Goal: Complete application form: Complete application form

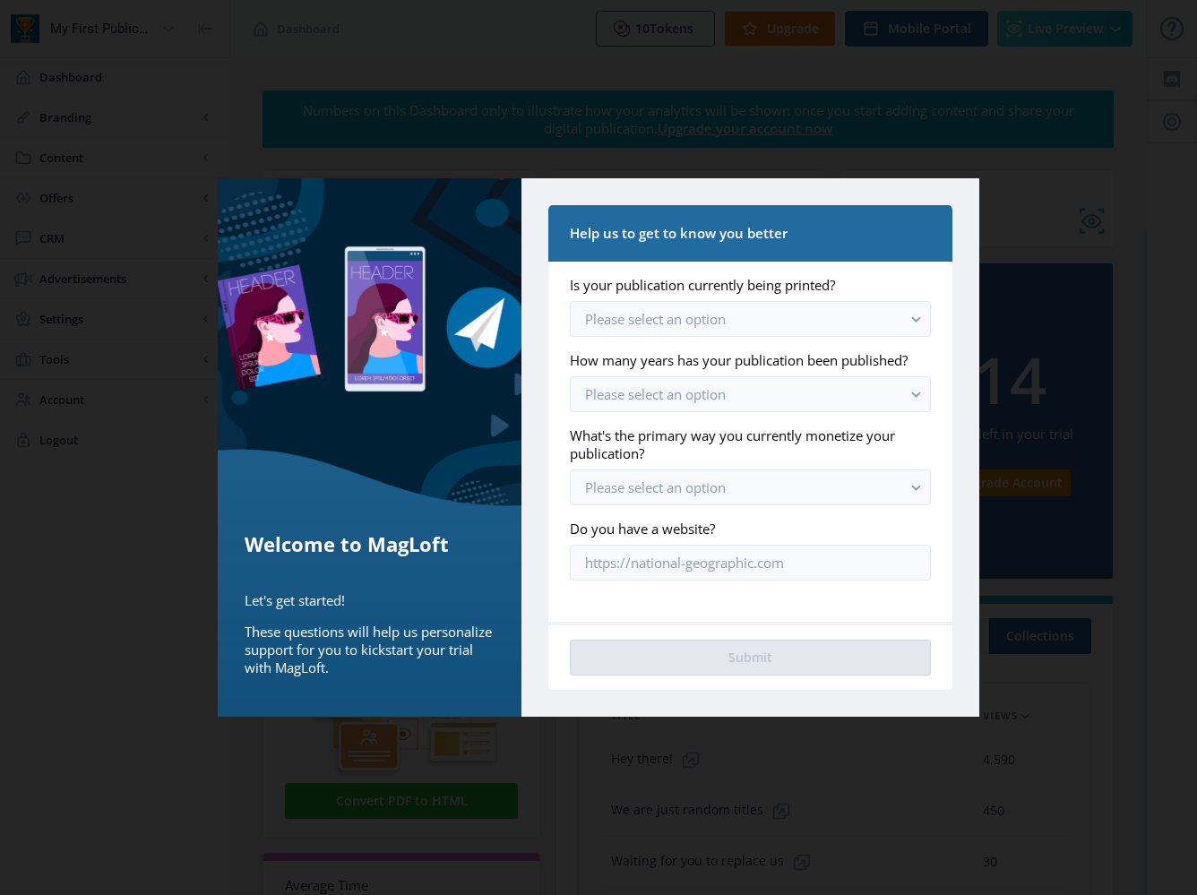
click at [932, 221] on nb-card-header "Help us to get to know you better" at bounding box center [750, 233] width 404 height 56
click at [970, 151] on div at bounding box center [598, 447] width 1197 height 895
click at [837, 688] on nb-card-footer "Submit" at bounding box center [750, 656] width 404 height 68
click at [826, 723] on div at bounding box center [598, 447] width 1197 height 895
click at [811, 740] on div at bounding box center [598, 447] width 1197 height 895
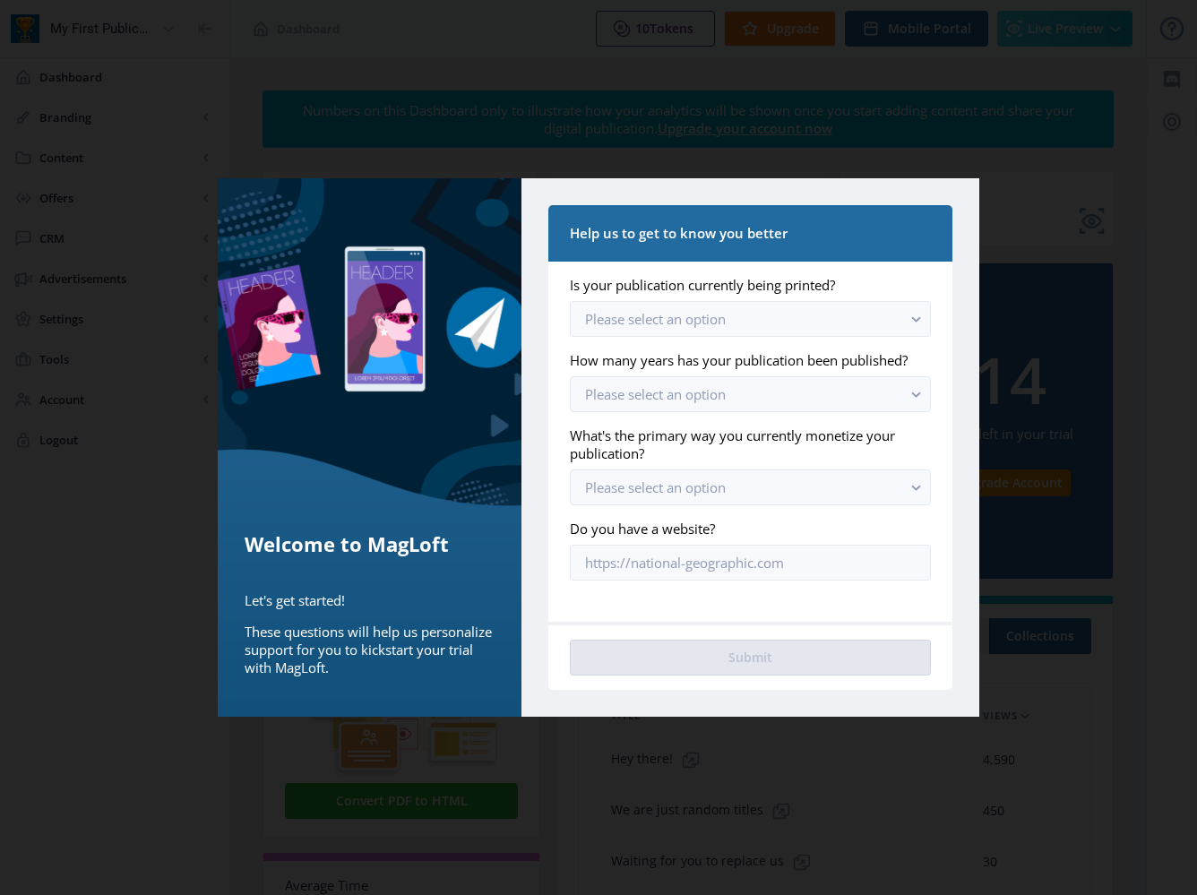
click at [840, 715] on div "Help us to get to know you better Is your publication currently being printed? …" at bounding box center [750, 447] width 458 height 538
click at [765, 310] on button "Please select an option" at bounding box center [750, 319] width 361 height 36
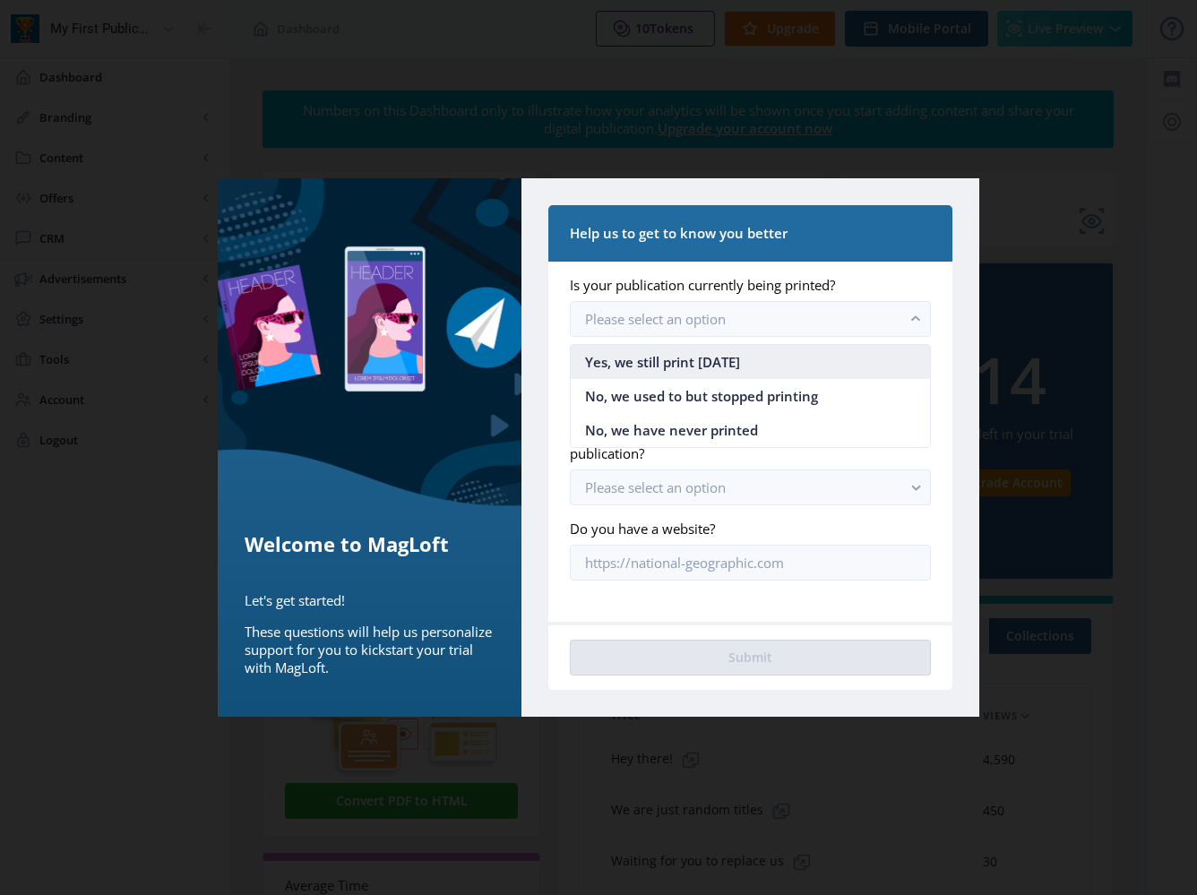
click at [744, 356] on nb-option "Yes, we still print [DATE]" at bounding box center [750, 362] width 359 height 34
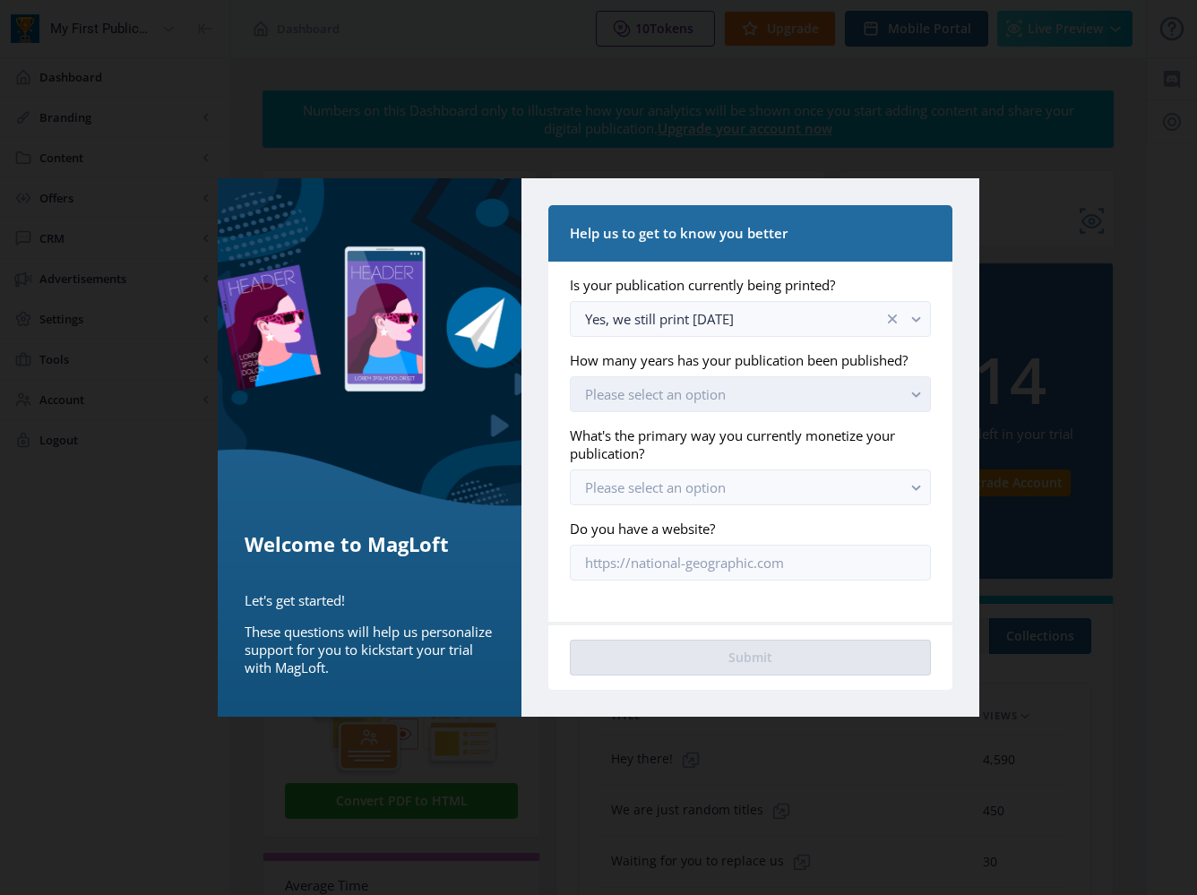
click at [741, 384] on button "Please select an option" at bounding box center [750, 394] width 361 height 36
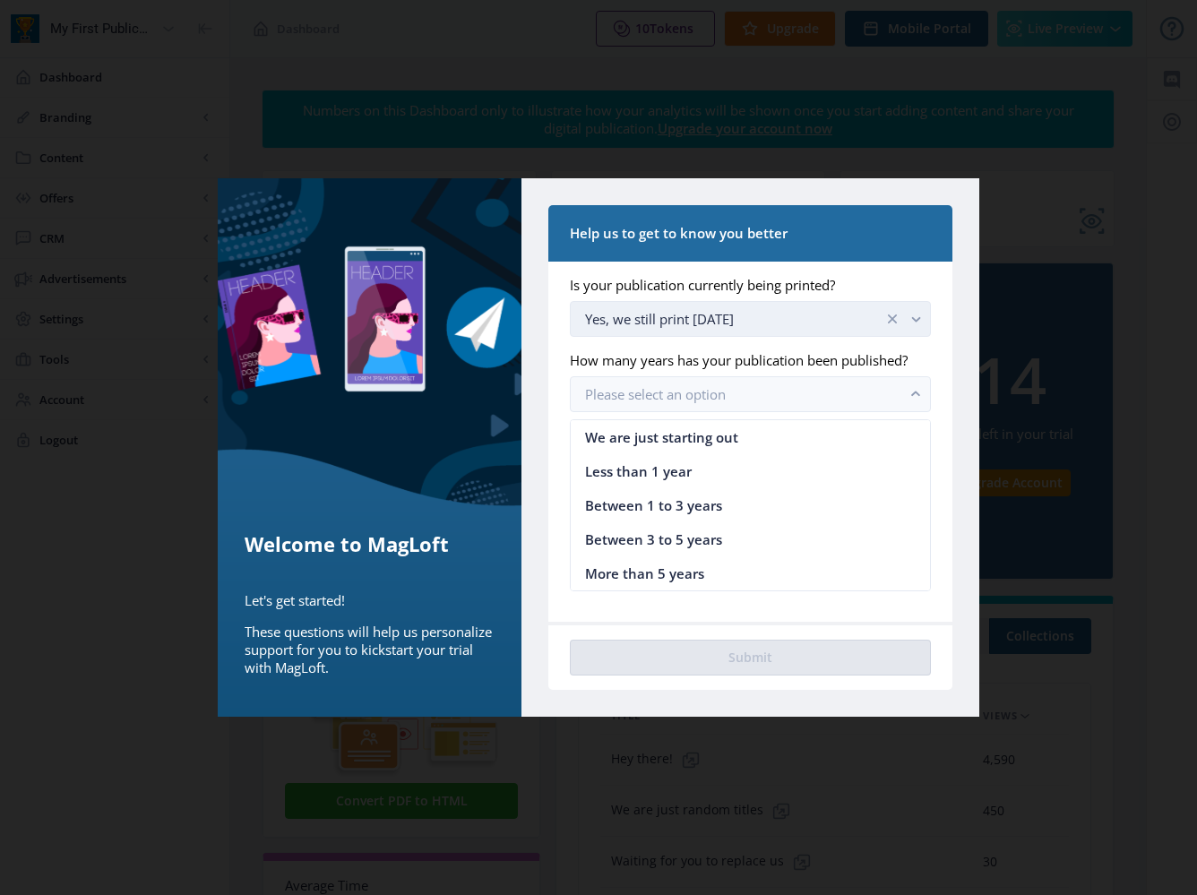
click at [738, 325] on div "Yes, we still print [DATE]" at bounding box center [734, 318] width 298 height 21
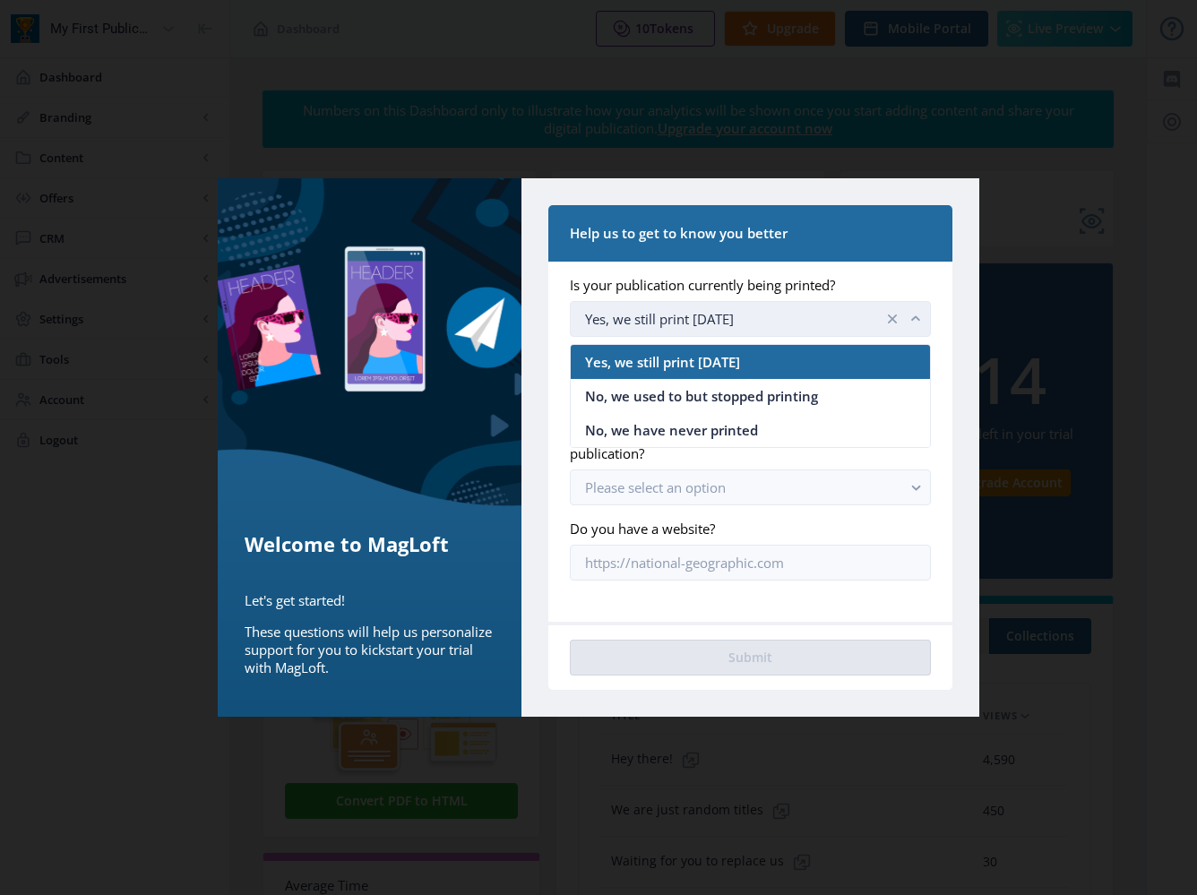
click at [737, 315] on div "Yes, we still print [DATE]" at bounding box center [734, 318] width 298 height 21
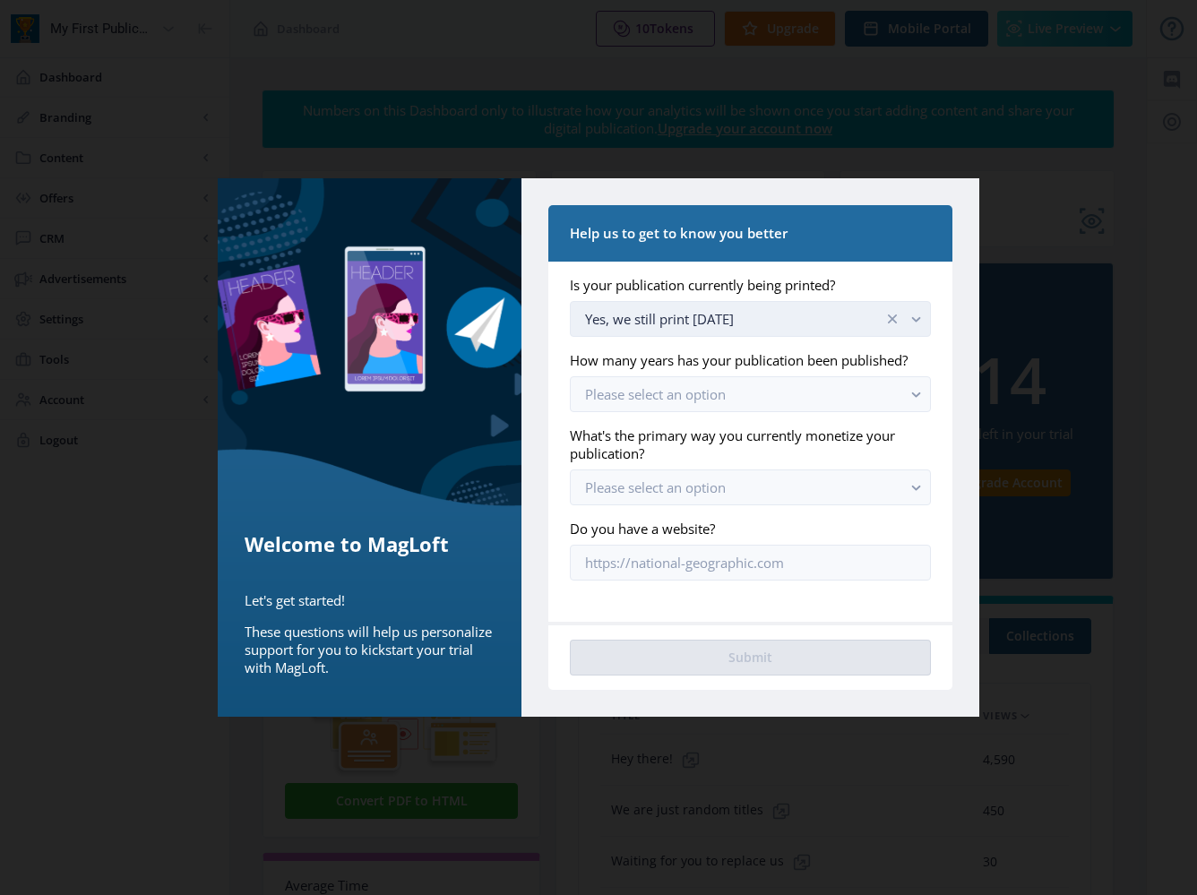
click at [737, 325] on div "Yes, we still print [DATE]" at bounding box center [734, 318] width 298 height 21
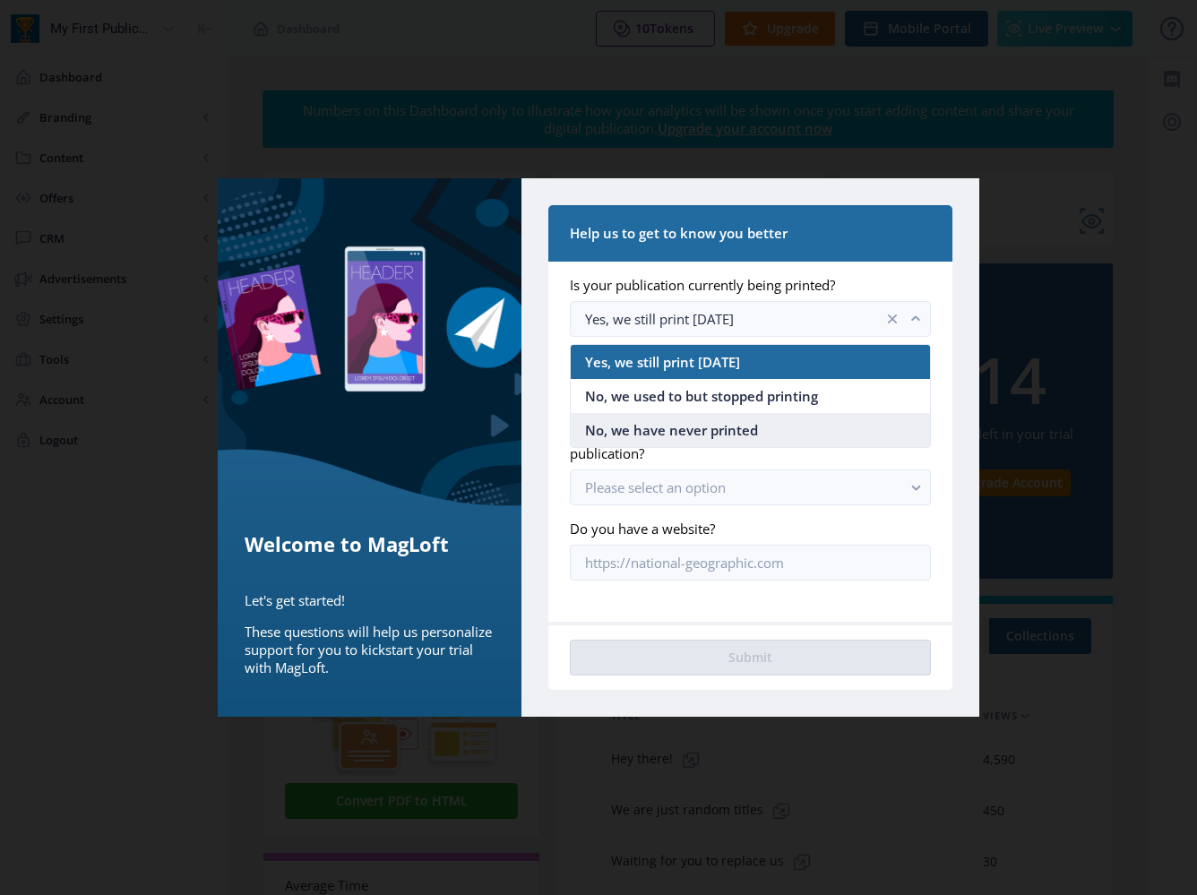
click at [709, 428] on span "No, we have never printed" at bounding box center [671, 429] width 173 height 21
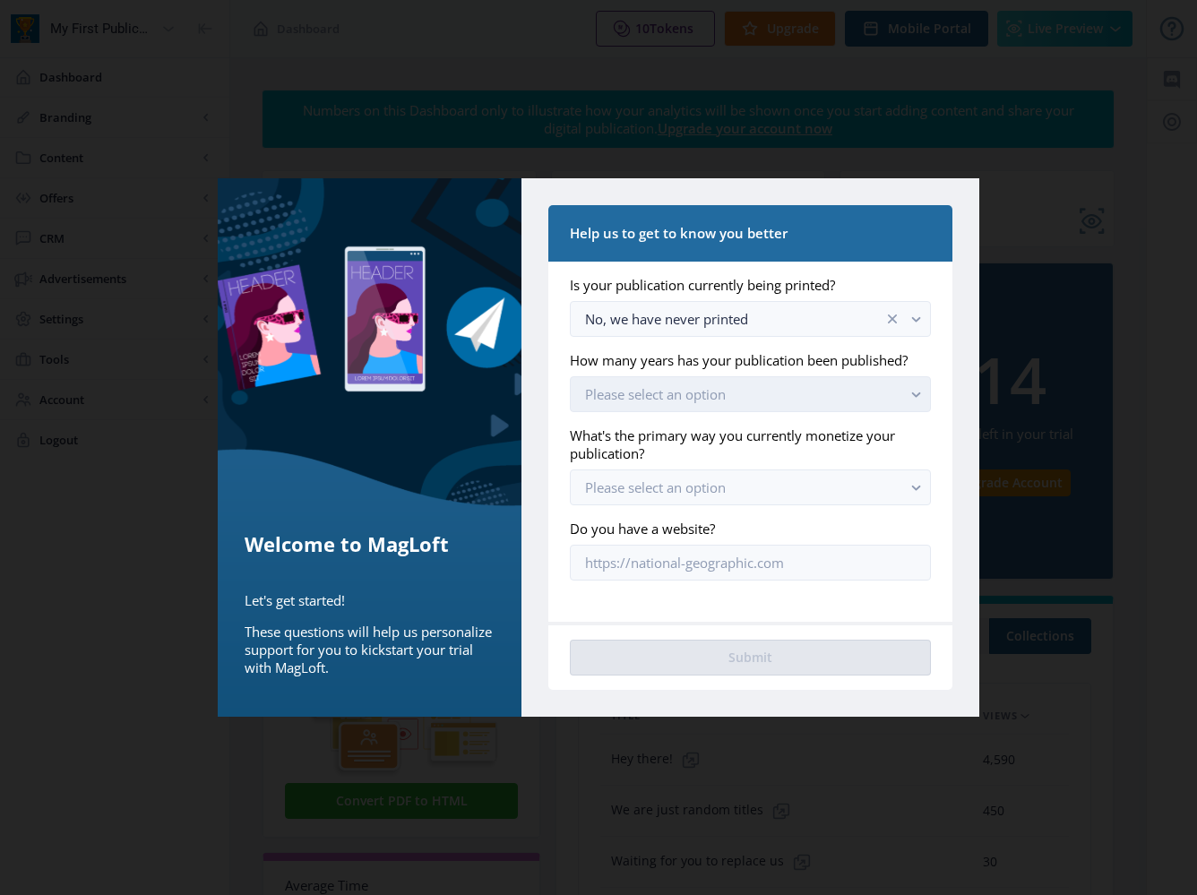
click at [715, 382] on button "Please select an option" at bounding box center [750, 394] width 361 height 36
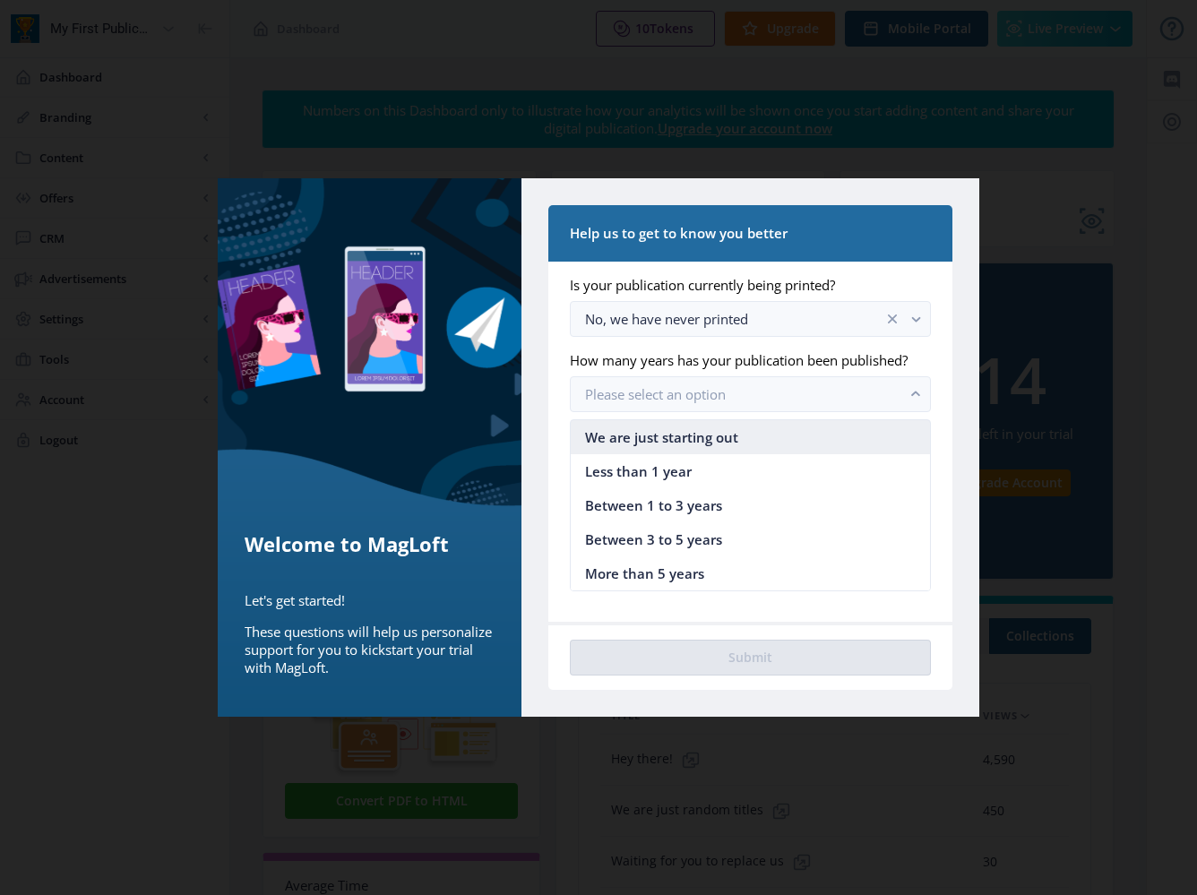
click at [711, 443] on span "We are just starting out" at bounding box center [661, 436] width 153 height 21
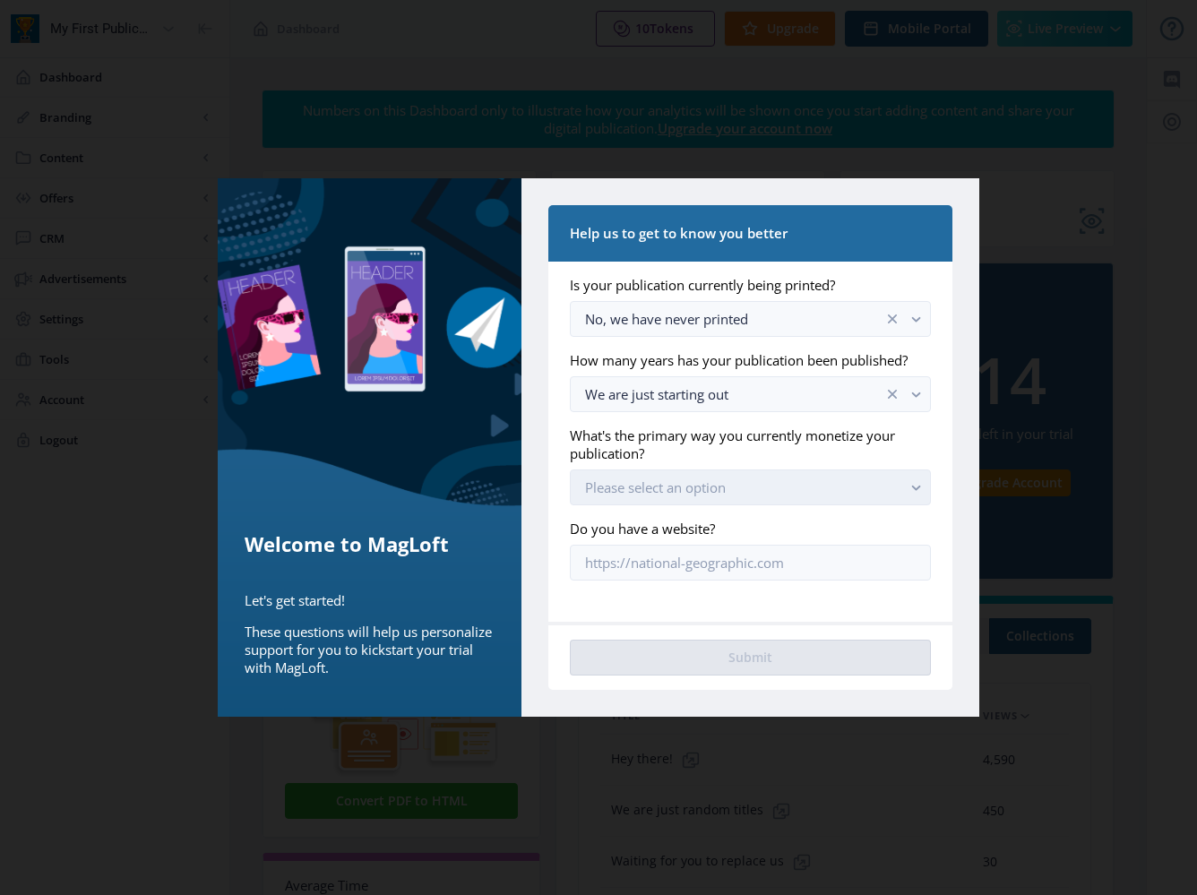
click at [690, 501] on button "Please select an option" at bounding box center [750, 487] width 361 height 36
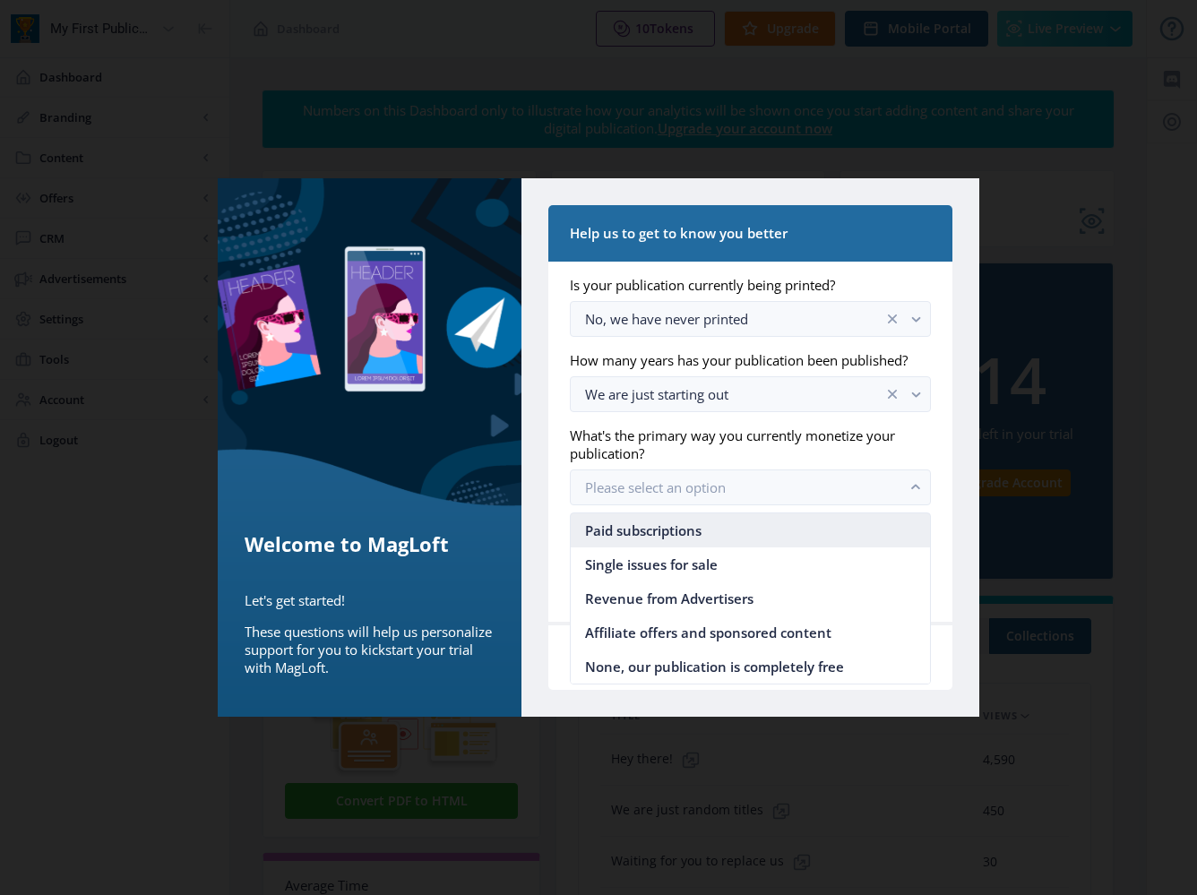
click at [684, 532] on span "Paid subscriptions" at bounding box center [643, 529] width 116 height 21
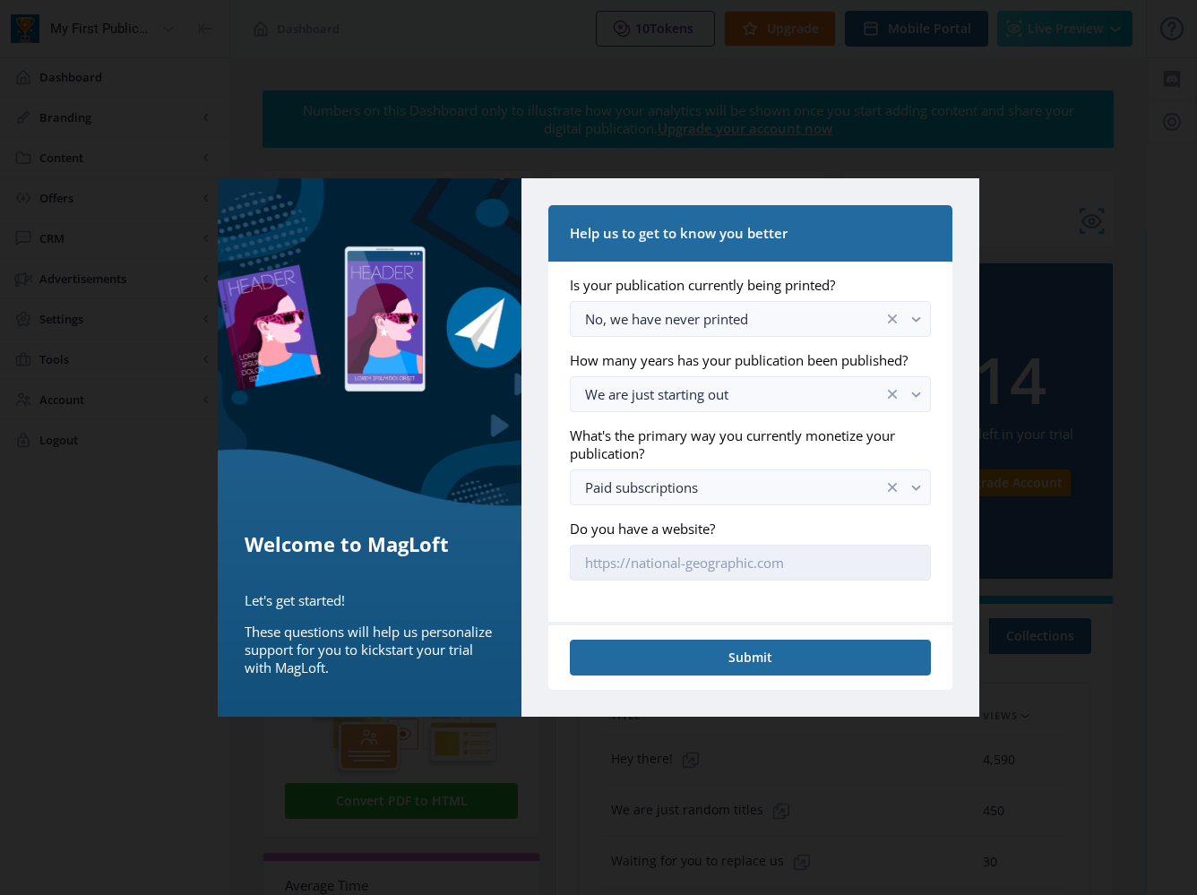
click at [677, 555] on input "Do you have a website?" at bounding box center [750, 563] width 361 height 36
click at [678, 681] on nb-card-footer "Submit" at bounding box center [750, 656] width 404 height 68
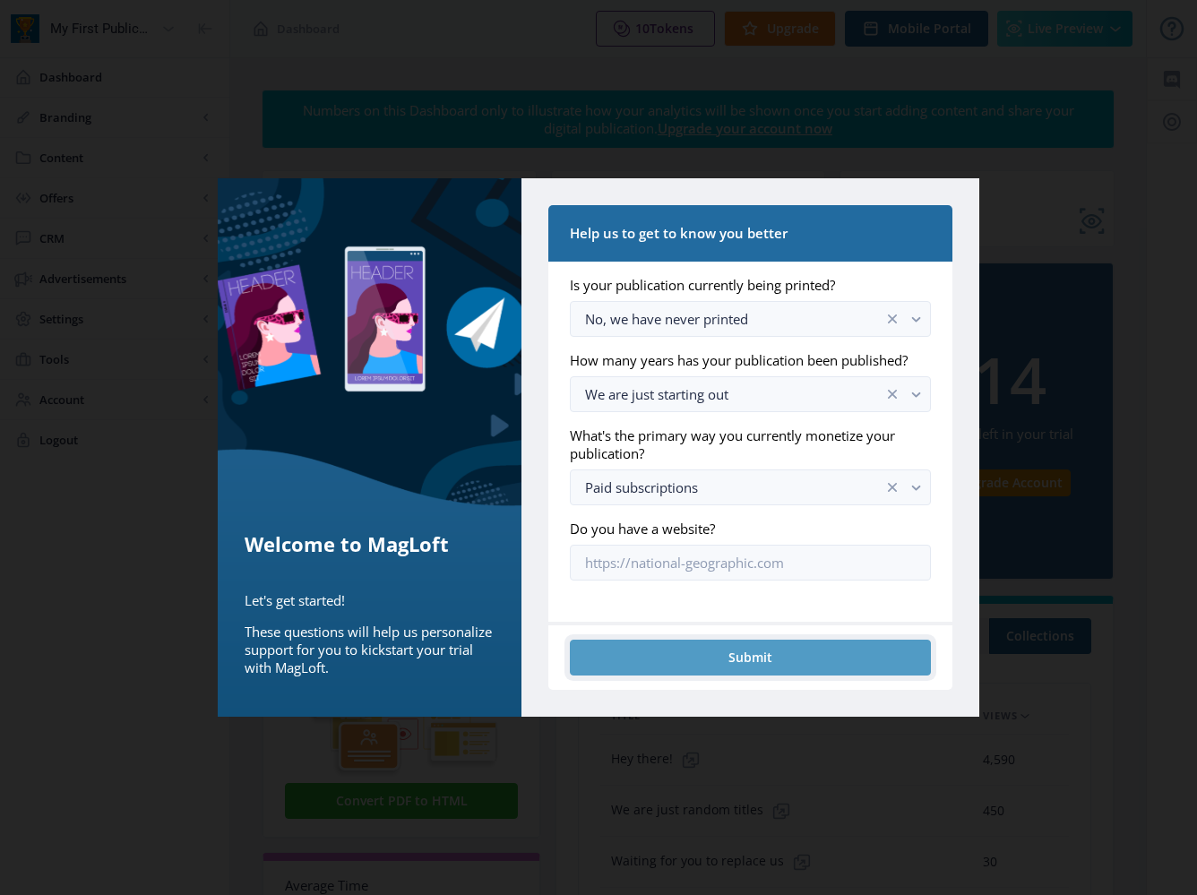
click at [678, 658] on button "Submit" at bounding box center [750, 657] width 361 height 36
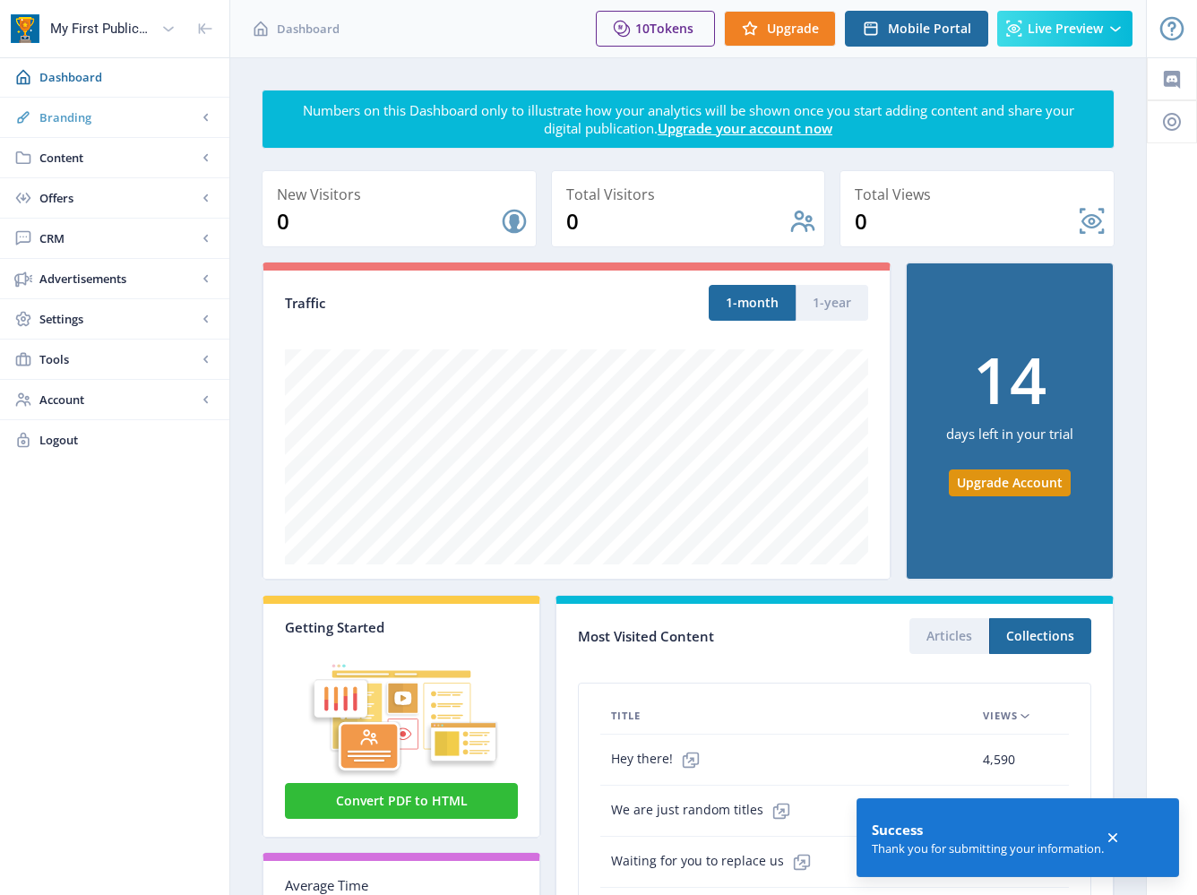
click at [80, 111] on span "Branding" at bounding box center [118, 117] width 158 height 18
